Goal: Find specific fact: Find specific fact

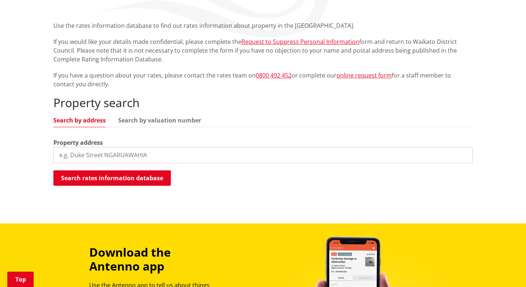
scroll to position [128, 0]
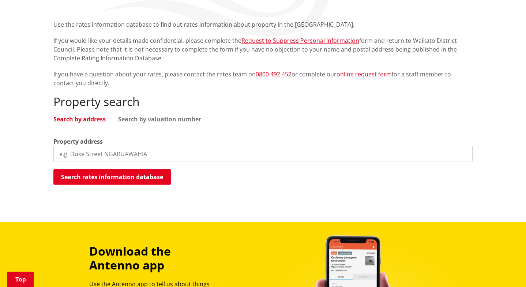
click at [83, 153] on input "search" at bounding box center [262, 154] width 419 height 16
type input "24 Cambrae road raglan"
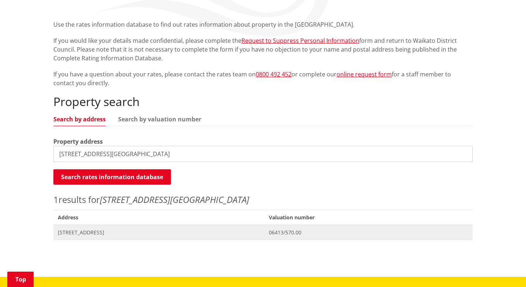
click at [301, 232] on span "06413/570.00" at bounding box center [368, 232] width 199 height 7
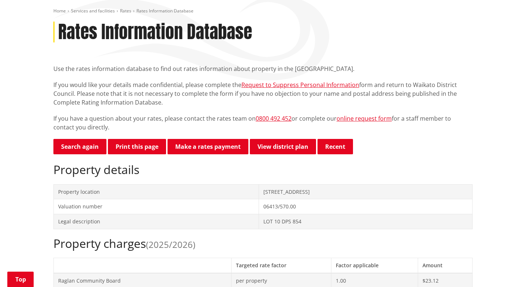
scroll to position [80, 0]
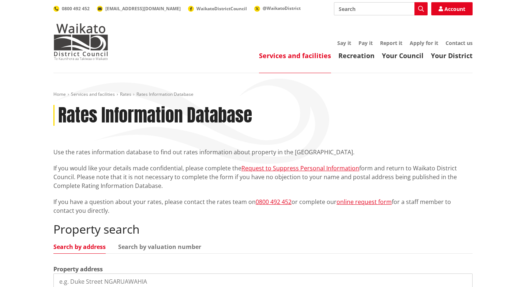
scroll to position [128, 0]
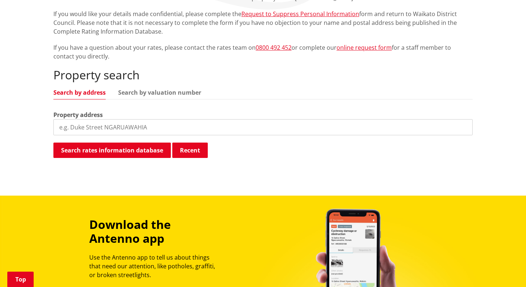
scroll to position [157, 0]
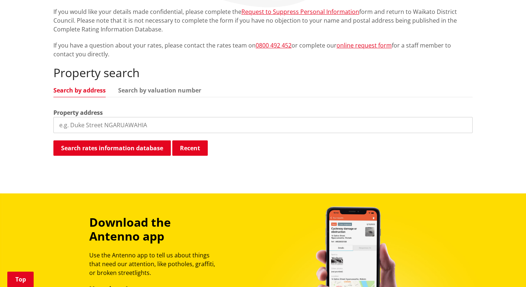
click at [116, 125] on input "search" at bounding box center [262, 125] width 419 height 16
click at [218, 133] on div "Property search Search by address Search by valuation number Property address 2…" at bounding box center [262, 111] width 419 height 91
drag, startPoint x: 101, startPoint y: 127, endPoint x: 121, endPoint y: 125, distance: 20.9
click at [101, 127] on input "24 Cam" at bounding box center [262, 125] width 419 height 16
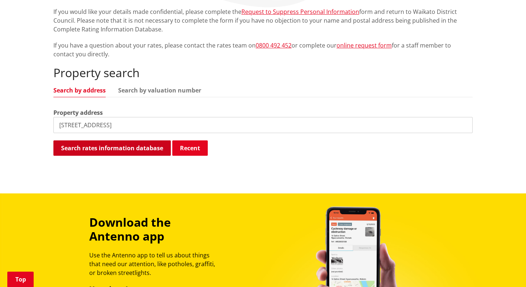
type input "24 Cambrae Road Raglan"
click at [142, 152] on button "Search rates information database" at bounding box center [111, 147] width 117 height 15
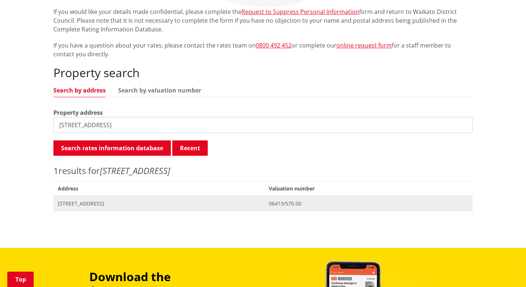
click at [111, 205] on span "[STREET_ADDRESS]" at bounding box center [159, 203] width 202 height 7
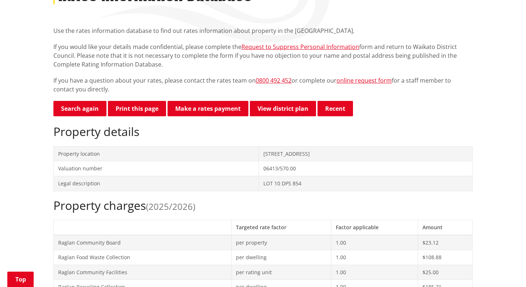
scroll to position [129, 0]
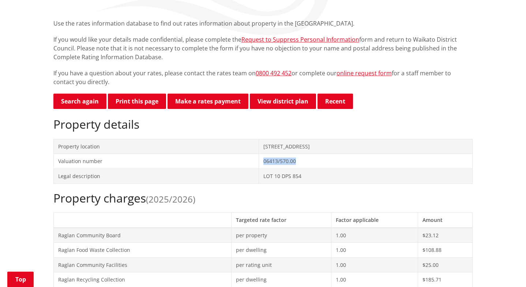
drag, startPoint x: 270, startPoint y: 162, endPoint x: 224, endPoint y: 165, distance: 46.5
click at [221, 161] on tr "Valuation number 06413/570.00" at bounding box center [263, 161] width 419 height 15
copy tr "06413/570.00"
